Goal: Task Accomplishment & Management: Use online tool/utility

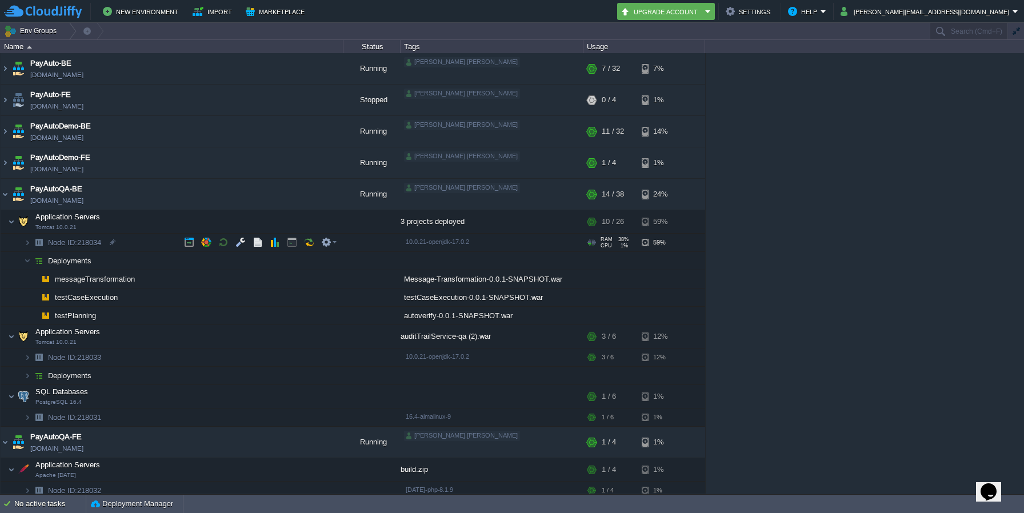
scroll to position [19, 0]
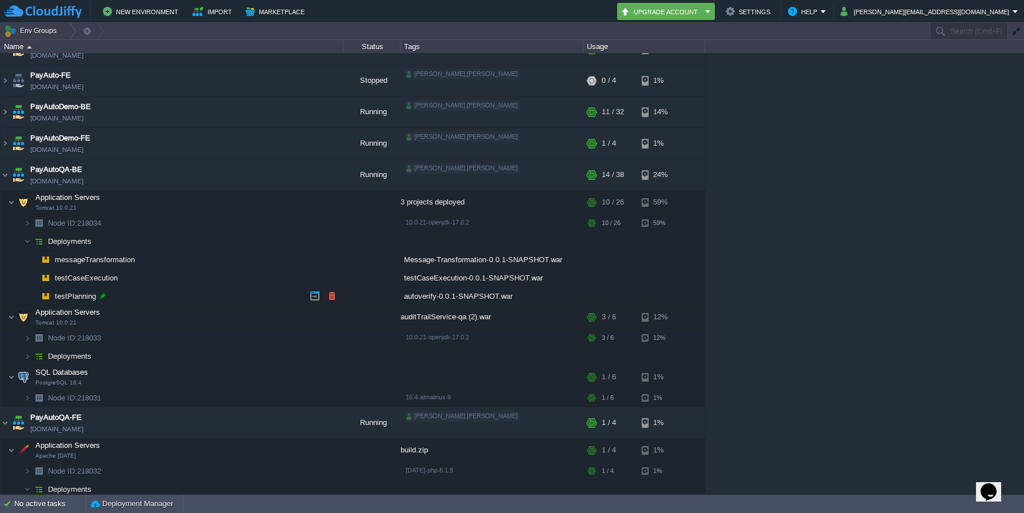
click at [101, 293] on div at bounding box center [103, 296] width 10 height 10
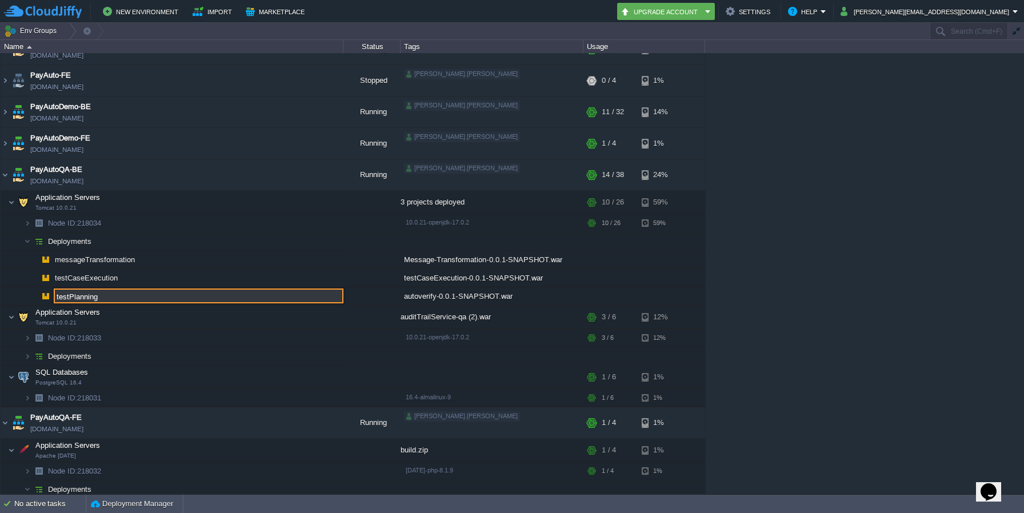
click at [101, 293] on input "testPlanning" at bounding box center [199, 296] width 290 height 15
click at [366, 301] on td at bounding box center [371, 296] width 57 height 18
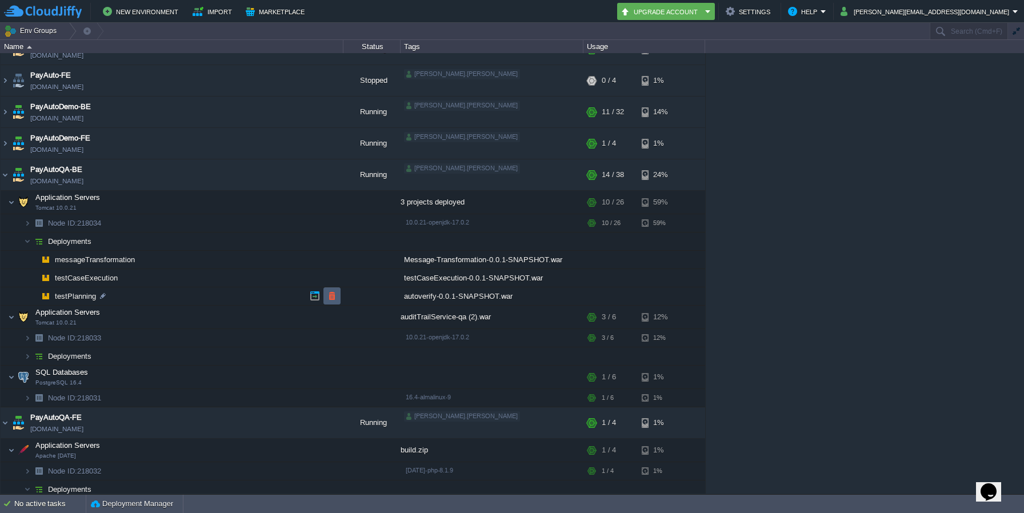
click at [330, 293] on button "button" at bounding box center [332, 296] width 10 height 10
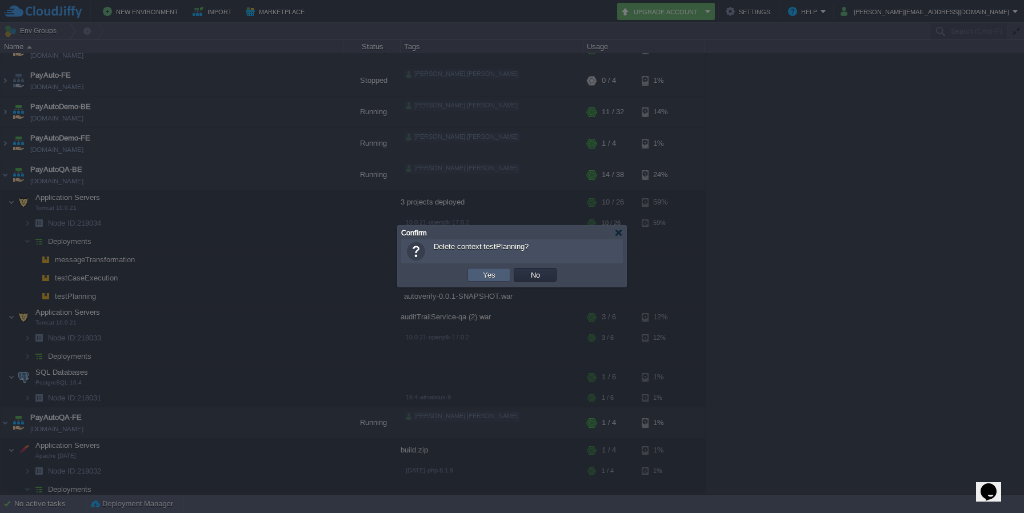
click at [498, 274] on td "Yes" at bounding box center [488, 275] width 43 height 14
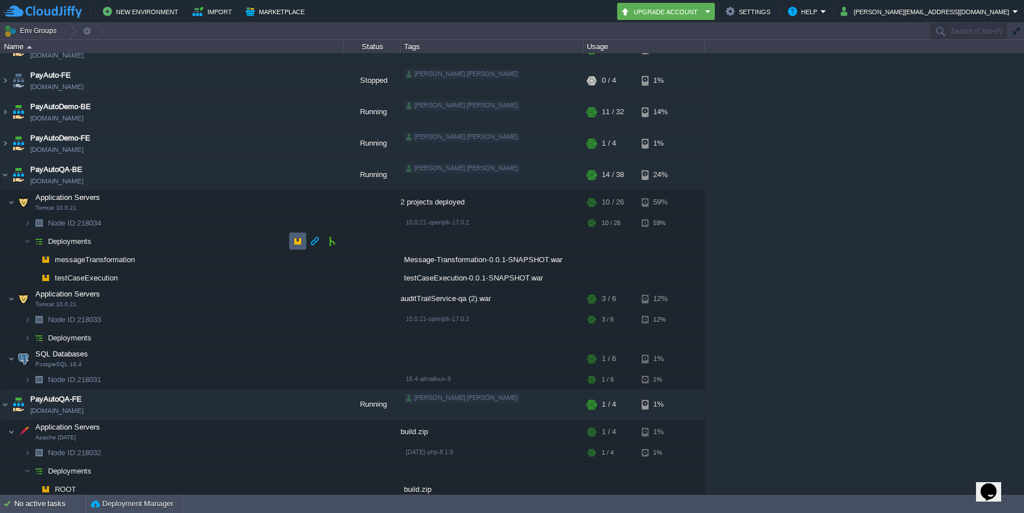
click at [302, 239] on button "button" at bounding box center [298, 241] width 10 height 10
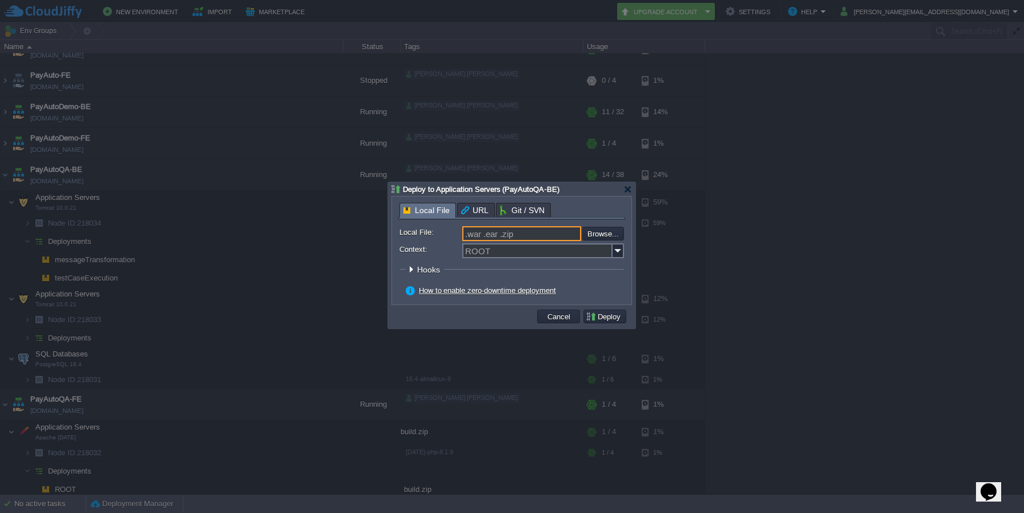
click at [540, 235] on input ".war .ear .zip" at bounding box center [521, 233] width 119 height 15
click at [612, 233] on input "file" at bounding box center [551, 234] width 145 height 14
click at [558, 318] on button "Cancel" at bounding box center [559, 316] width 30 height 10
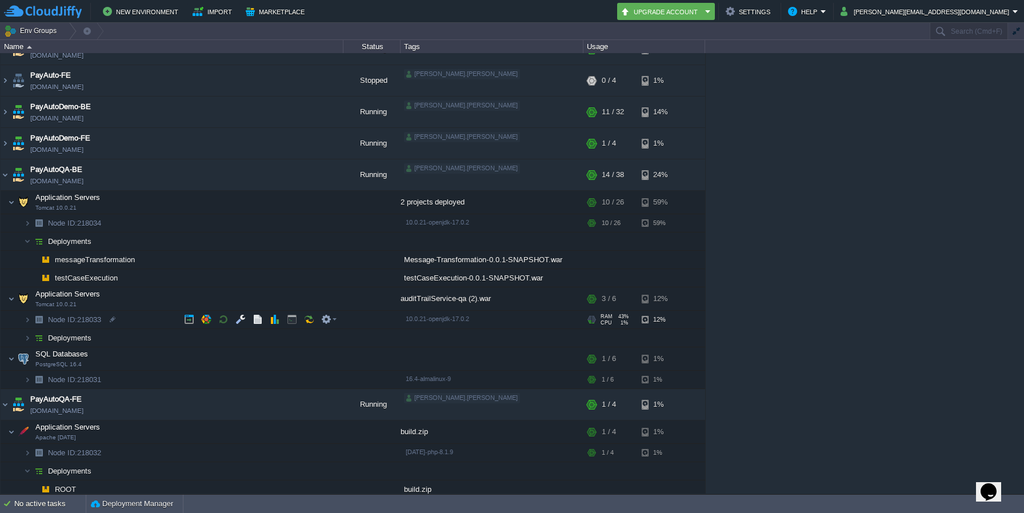
click at [558, 318] on div "10.0.21-openjdk-17.0.2" at bounding box center [491, 320] width 179 height 18
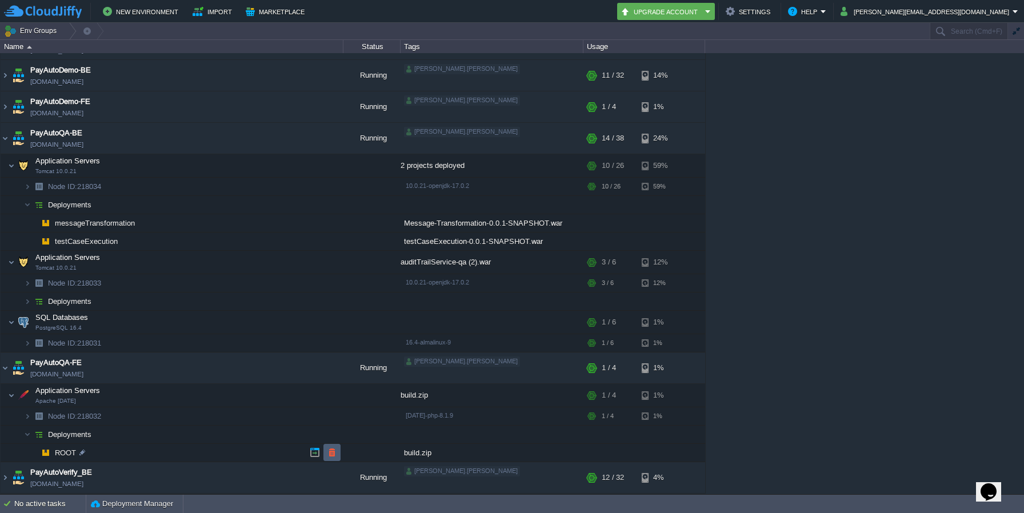
click at [337, 454] on button "button" at bounding box center [332, 452] width 10 height 10
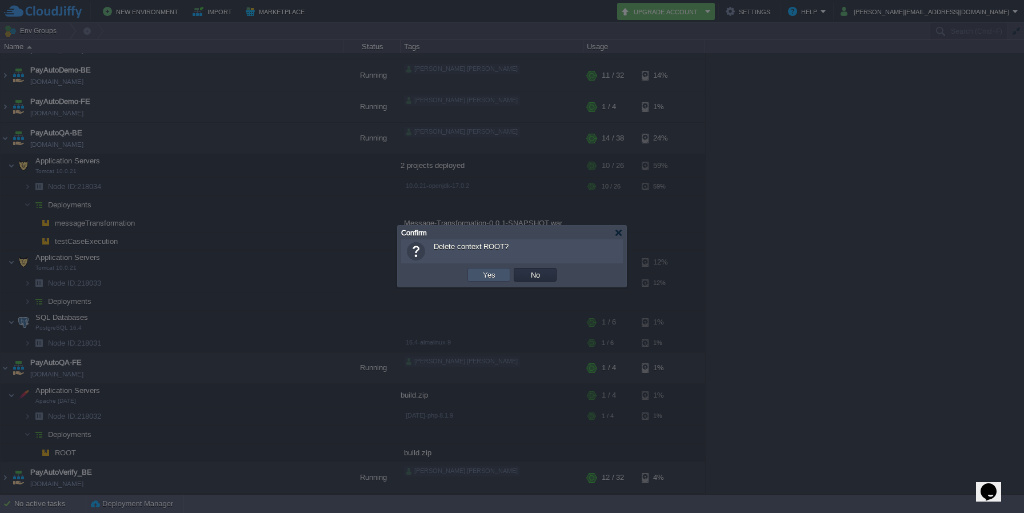
click at [489, 273] on button "Yes" at bounding box center [488, 275] width 19 height 10
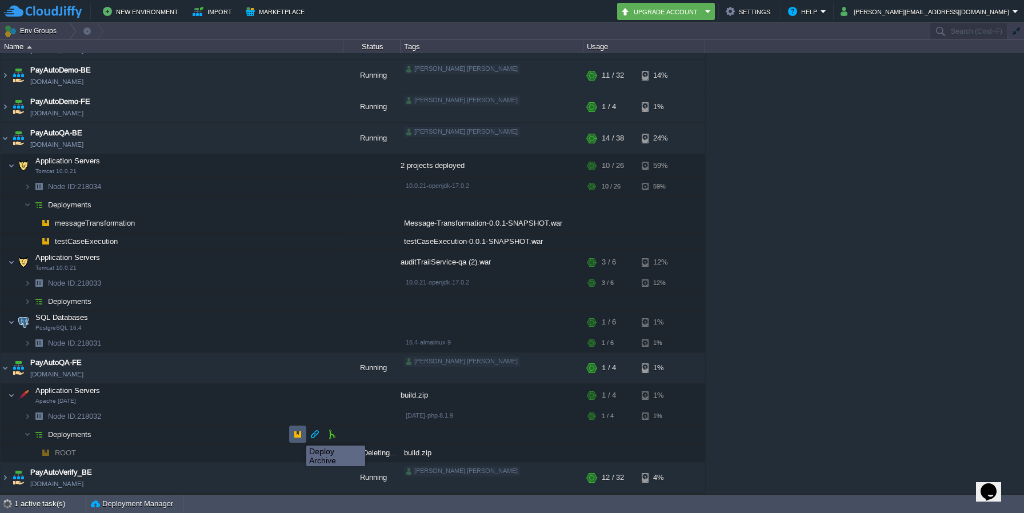
scroll to position [38, 0]
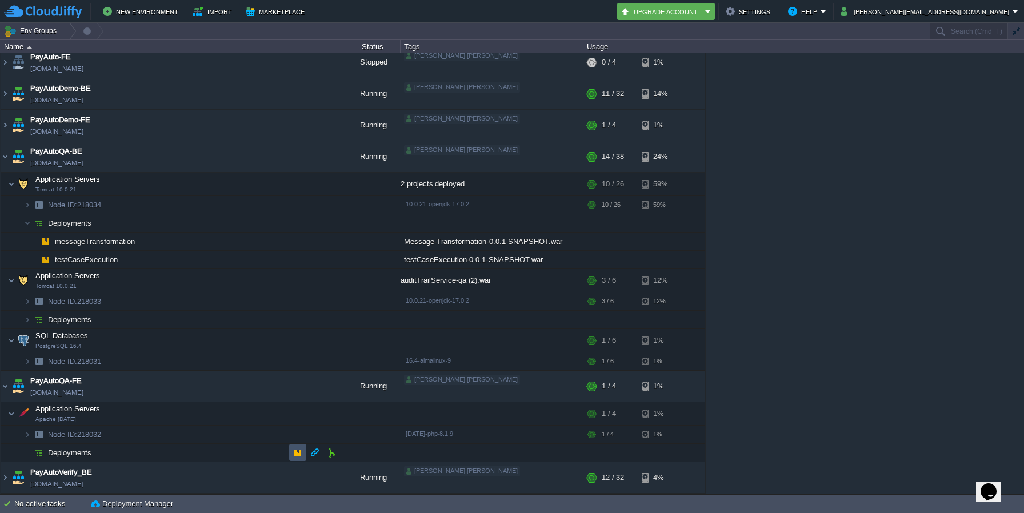
click at [301, 450] on button "button" at bounding box center [298, 452] width 10 height 10
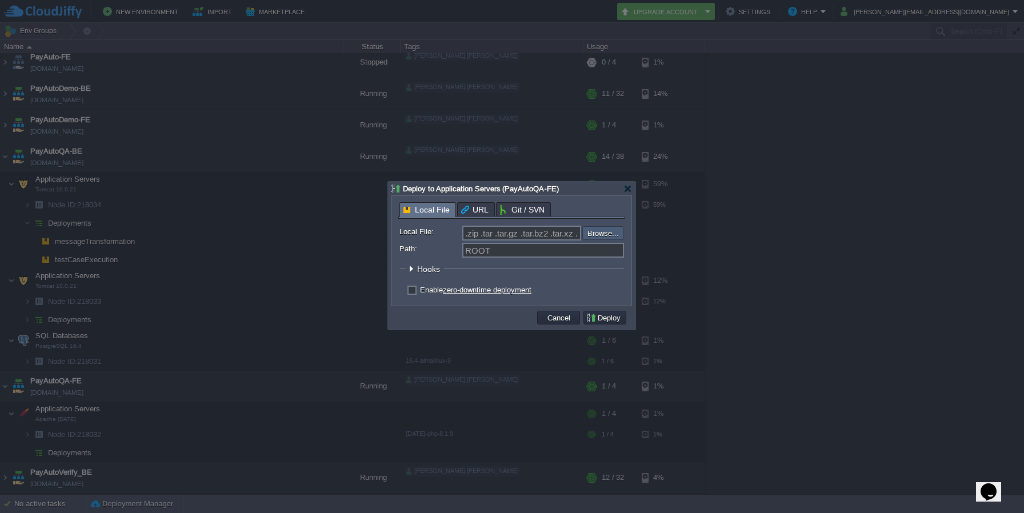
click at [593, 234] on input "file" at bounding box center [551, 233] width 145 height 14
type input "C:\fakepath\payAutoVerify_QA_FE_19th_Sept.zip"
type input "payAutoVerify_QA_FE_19th_Sept.zip"
click at [609, 319] on button "Deploy" at bounding box center [605, 318] width 38 height 10
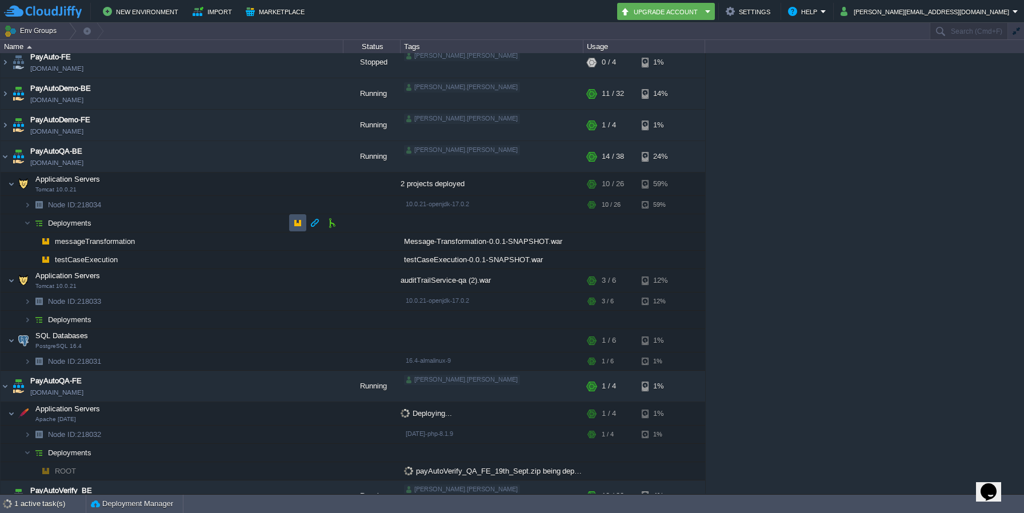
click at [302, 224] on button "button" at bounding box center [298, 223] width 10 height 10
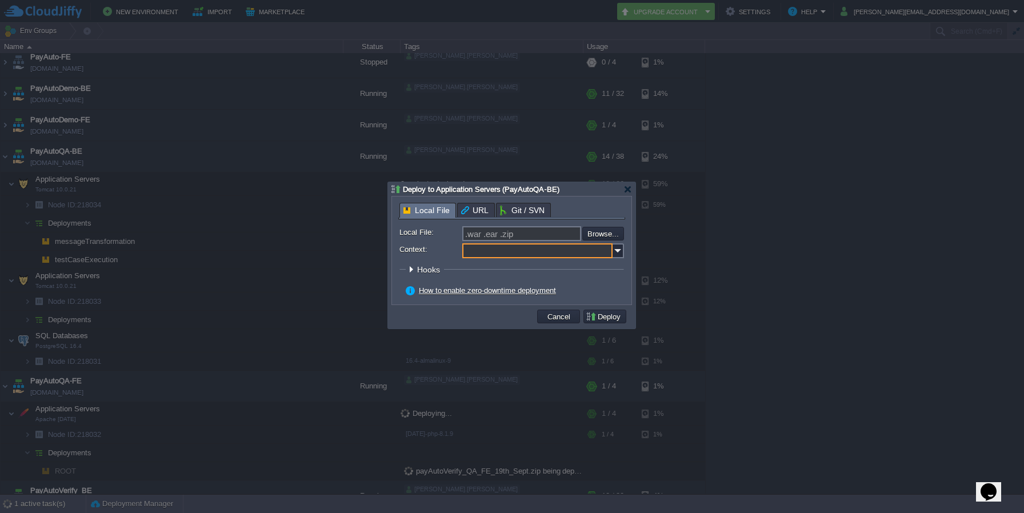
click at [581, 256] on input "Context:" at bounding box center [537, 250] width 150 height 15
paste input "testPlanning"
type input "testPlanning"
click at [609, 229] on input "file" at bounding box center [551, 234] width 145 height 14
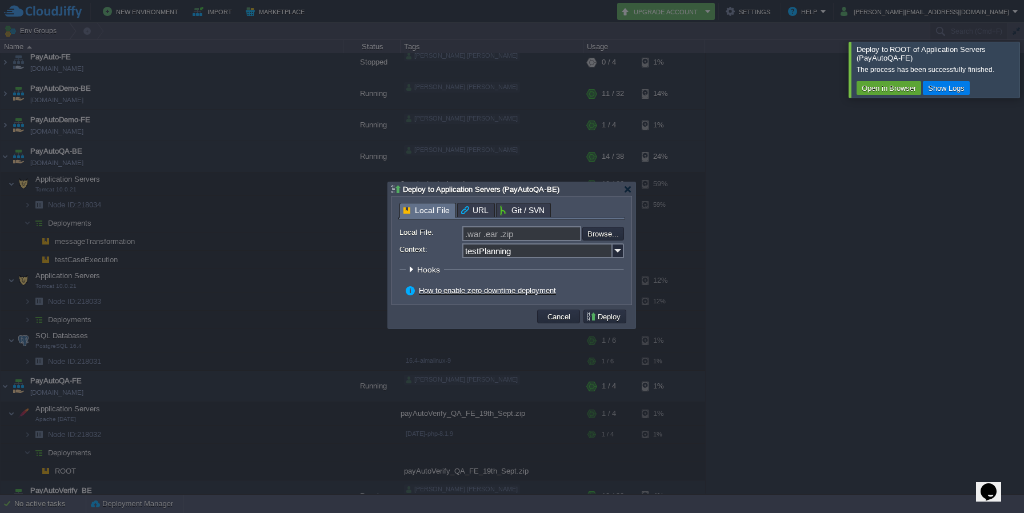
type input "C:\fakepath\autoverify-0.0.1-SNAPSHOT.war"
type input "autoverify-0.0.1-SNAPSHOT.war"
click at [613, 319] on button "Deploy" at bounding box center [605, 316] width 38 height 10
